Goal: Task Accomplishment & Management: Manage account settings

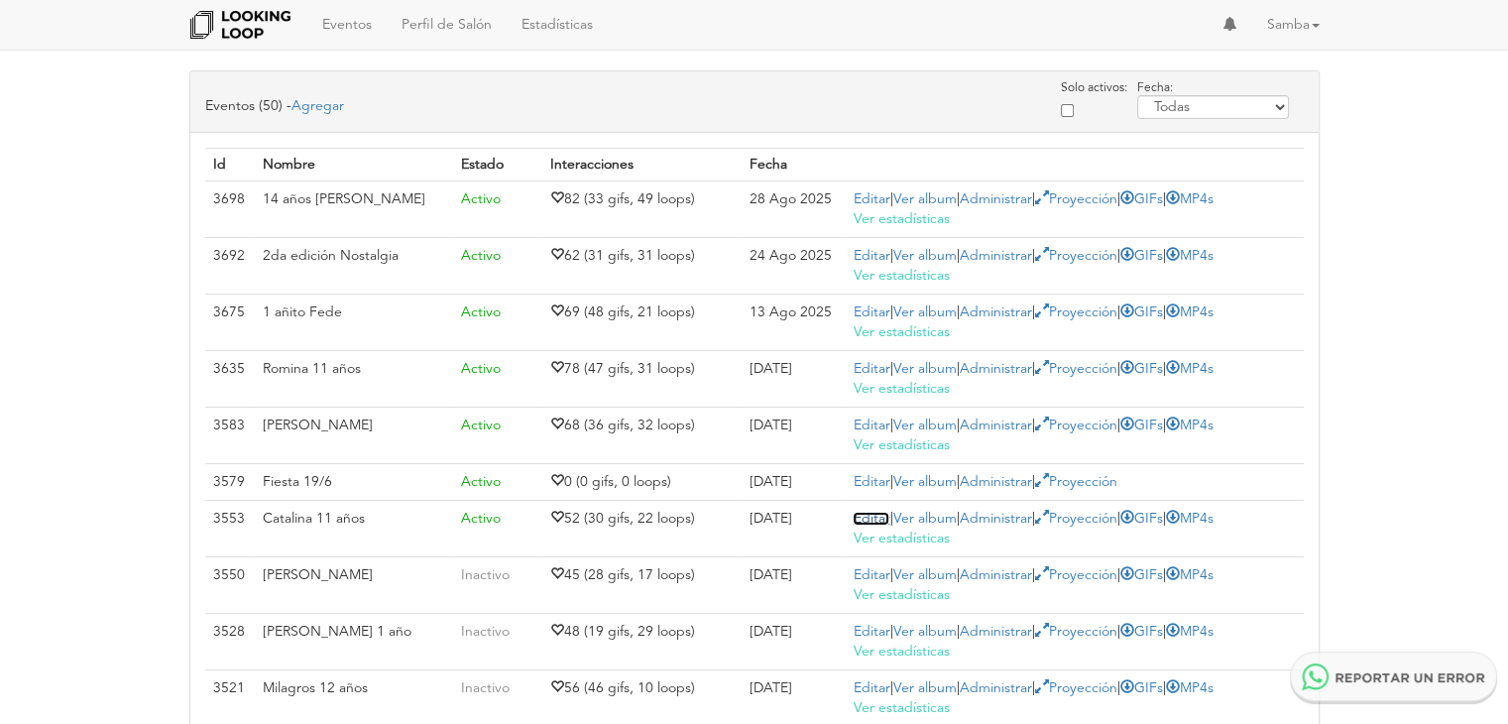
click at [878, 512] on link "Editar" at bounding box center [871, 519] width 37 height 14
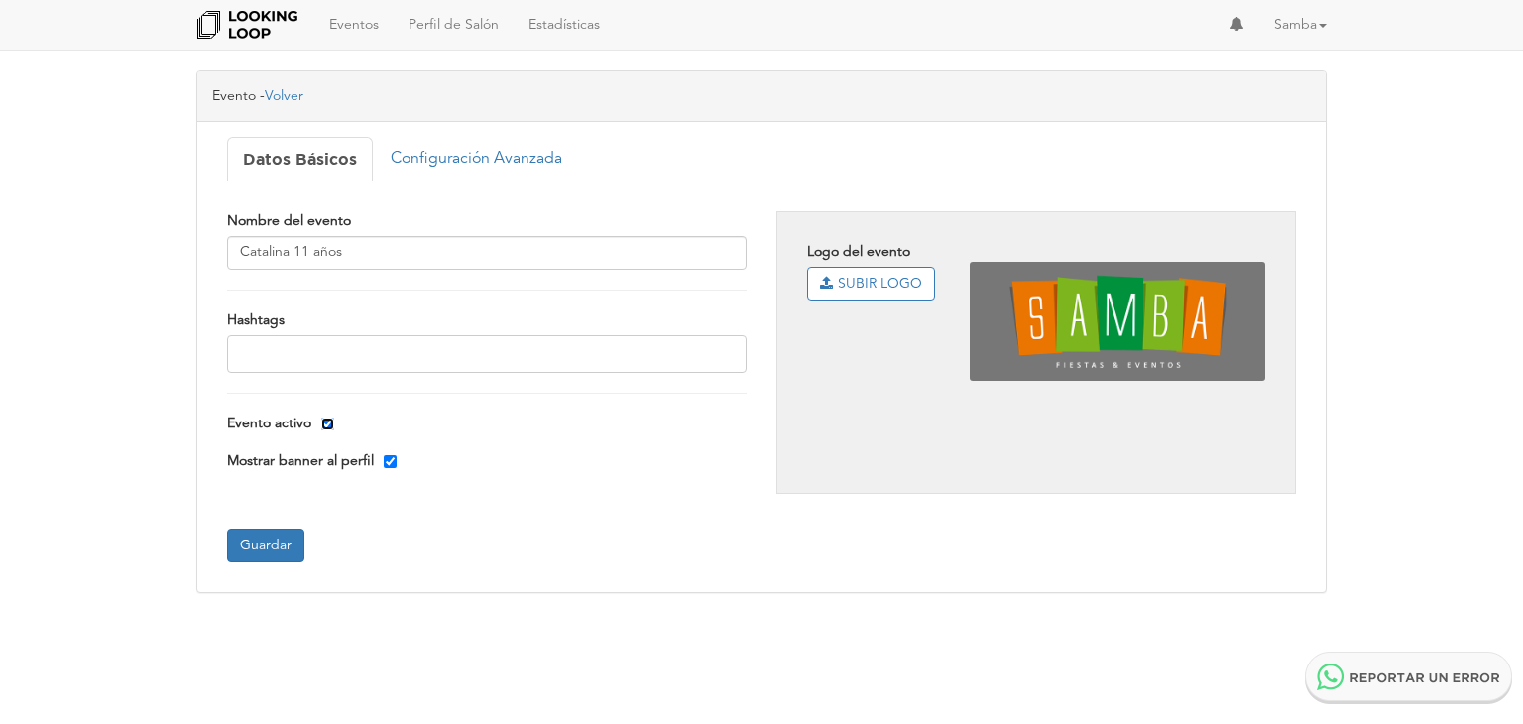
click at [322, 420] on input "Evento activo" at bounding box center [327, 423] width 13 height 13
checkbox input "false"
click at [274, 545] on button "Guardar" at bounding box center [265, 546] width 77 height 34
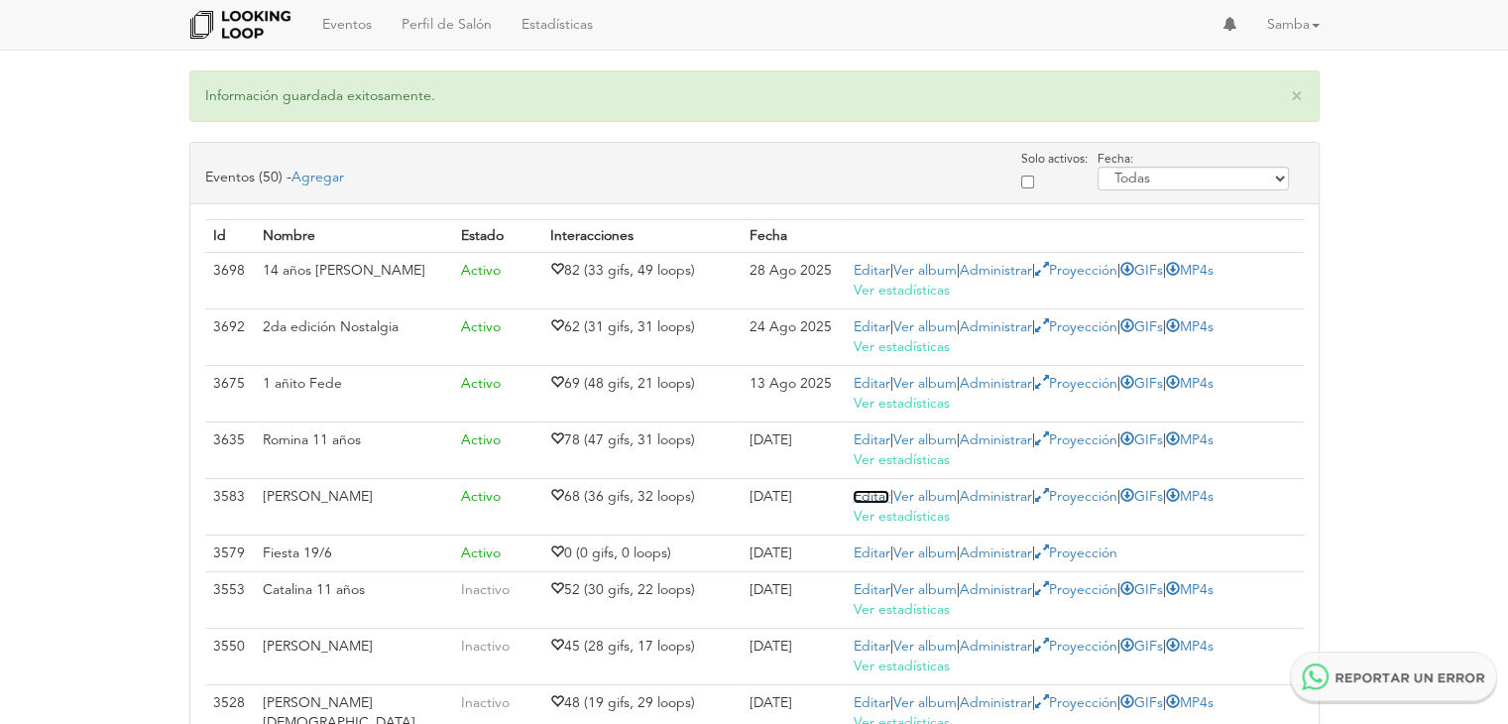
click at [857, 496] on link "Editar" at bounding box center [871, 497] width 37 height 14
click at [323, 176] on link "Agregar" at bounding box center [318, 178] width 53 height 14
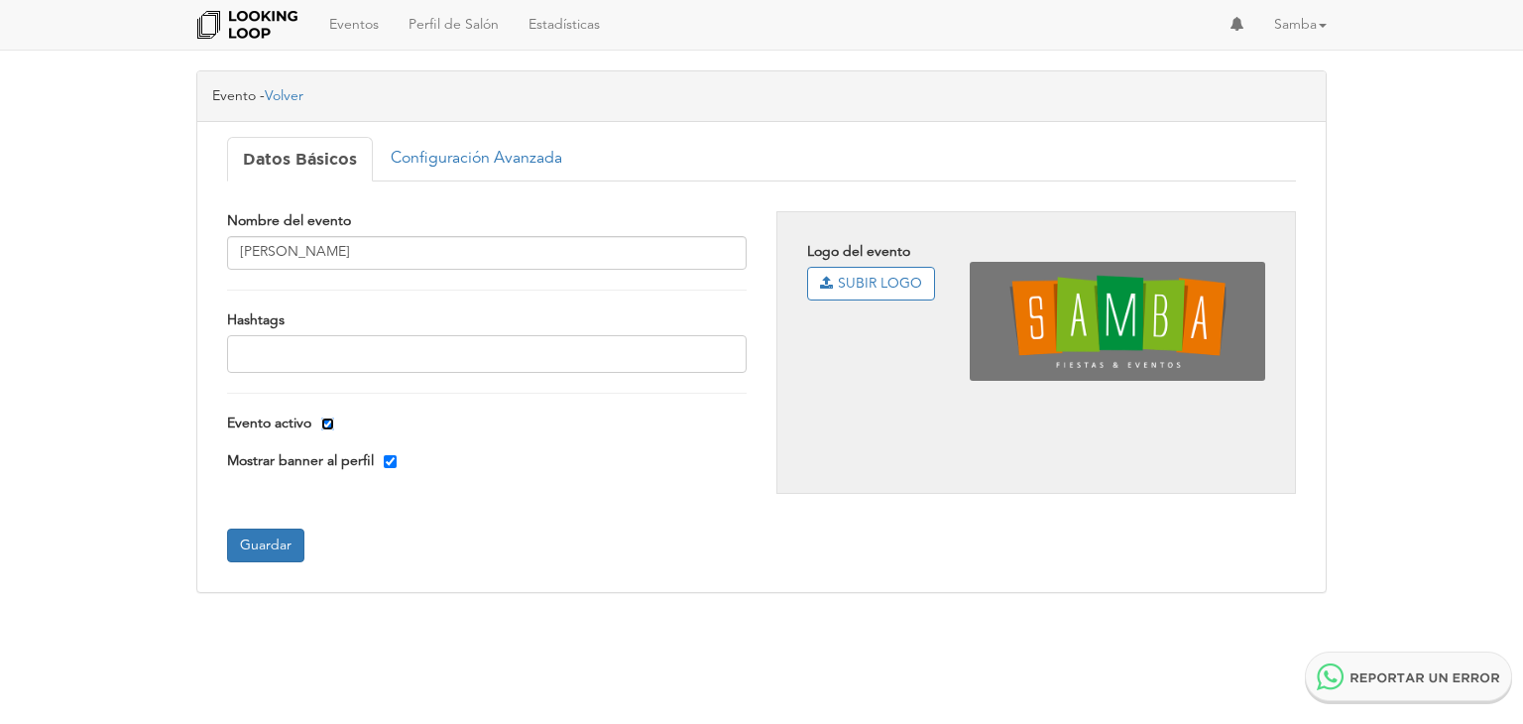
click at [327, 421] on input "Evento activo" at bounding box center [327, 423] width 13 height 13
checkbox input "false"
click at [268, 555] on button "Guardar" at bounding box center [265, 546] width 77 height 34
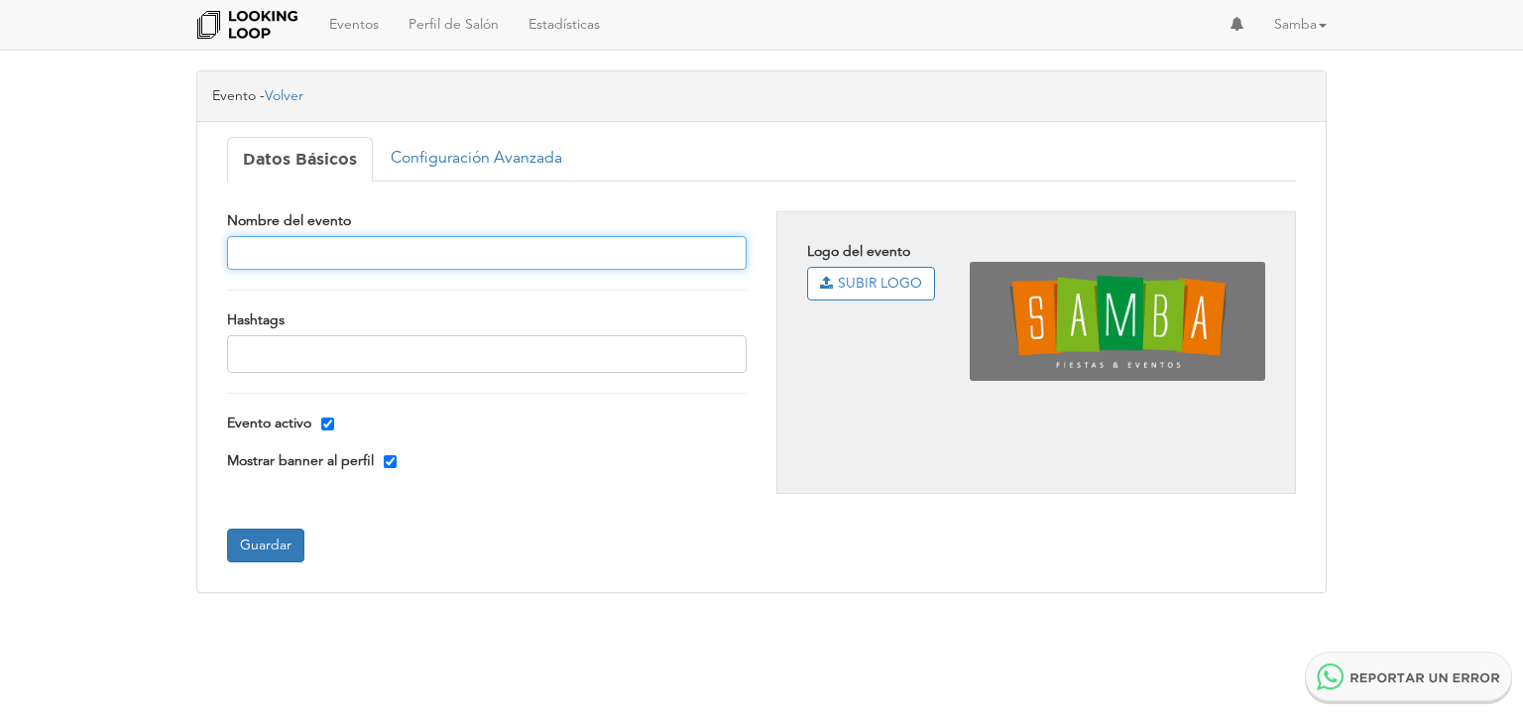
click at [485, 251] on input "text" at bounding box center [487, 253] width 520 height 34
type input "[PERSON_NAME] - Mi Bat - [DATE]"
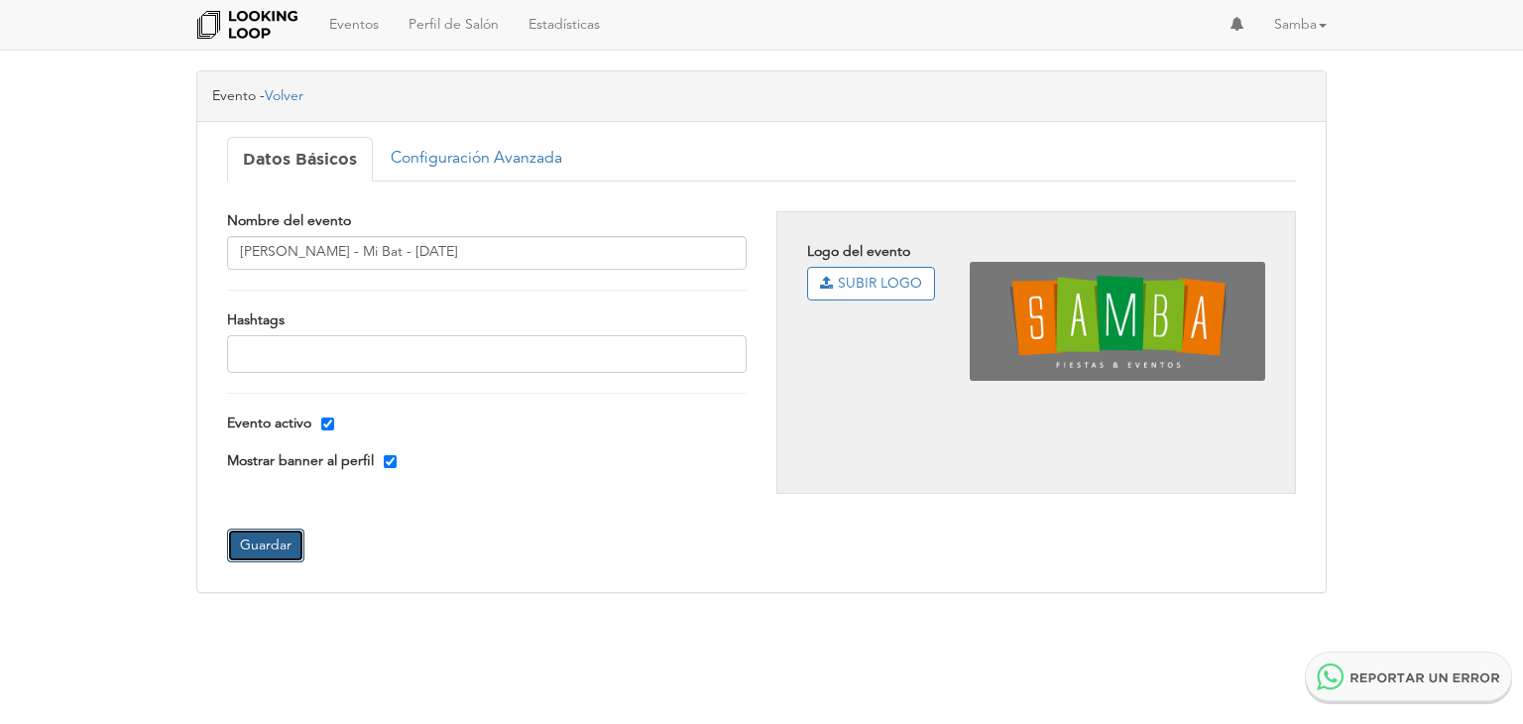
click at [274, 540] on button "Guardar" at bounding box center [265, 546] width 77 height 34
